Goal: Information Seeking & Learning: Learn about a topic

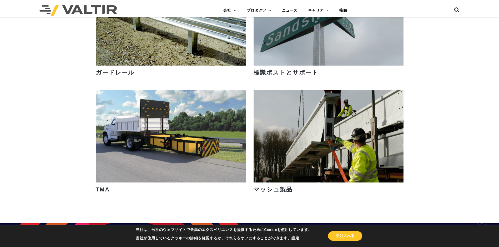
scroll to position [764, 0]
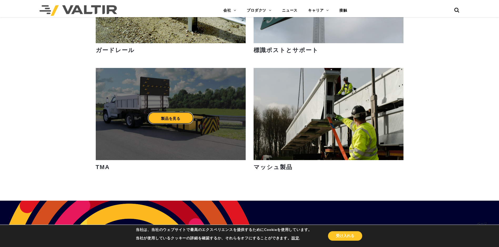
click at [174, 118] on link "製品を見る" at bounding box center [171, 118] width 46 height 12
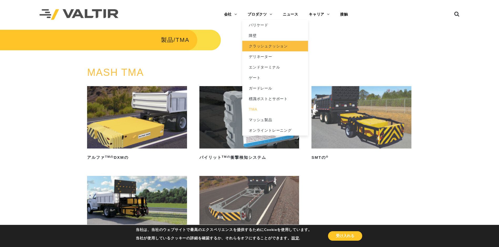
click at [263, 46] on link "クラッシュクッション" at bounding box center [275, 46] width 66 height 11
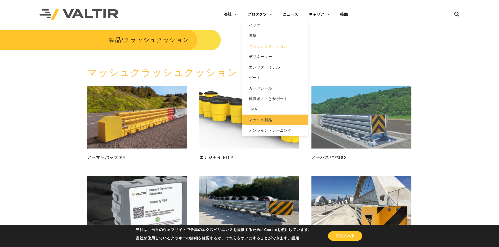
click at [260, 118] on link "マッシュ製品" at bounding box center [275, 120] width 66 height 11
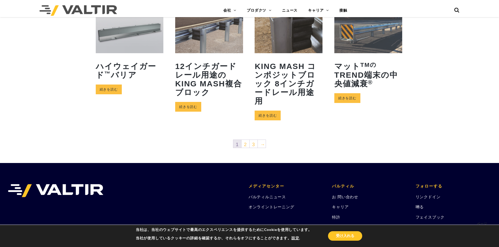
scroll to position [263, 0]
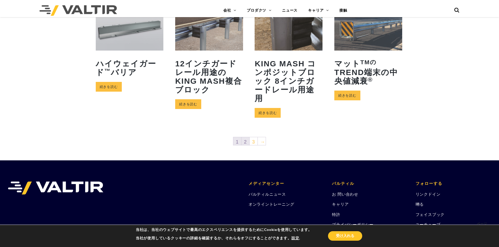
click at [247, 137] on link "2" at bounding box center [246, 141] width 8 height 8
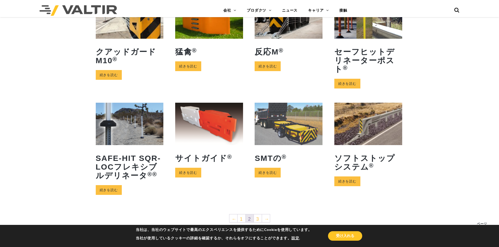
scroll to position [184, 0]
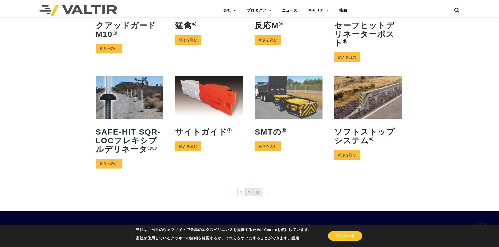
click at [257, 188] on link "3" at bounding box center [258, 192] width 8 height 8
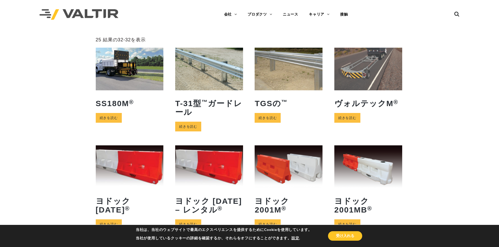
click at [128, 87] on img at bounding box center [130, 69] width 68 height 42
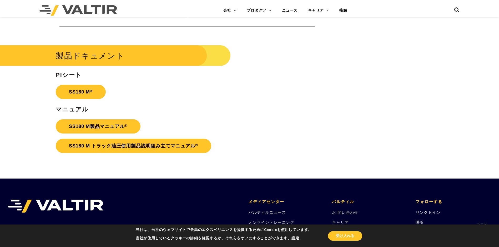
scroll to position [1896, 0]
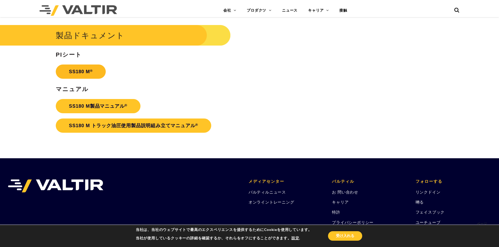
click at [88, 78] on link "SS180 M ®" at bounding box center [81, 72] width 50 height 14
